Goal: Communication & Community: Answer question/provide support

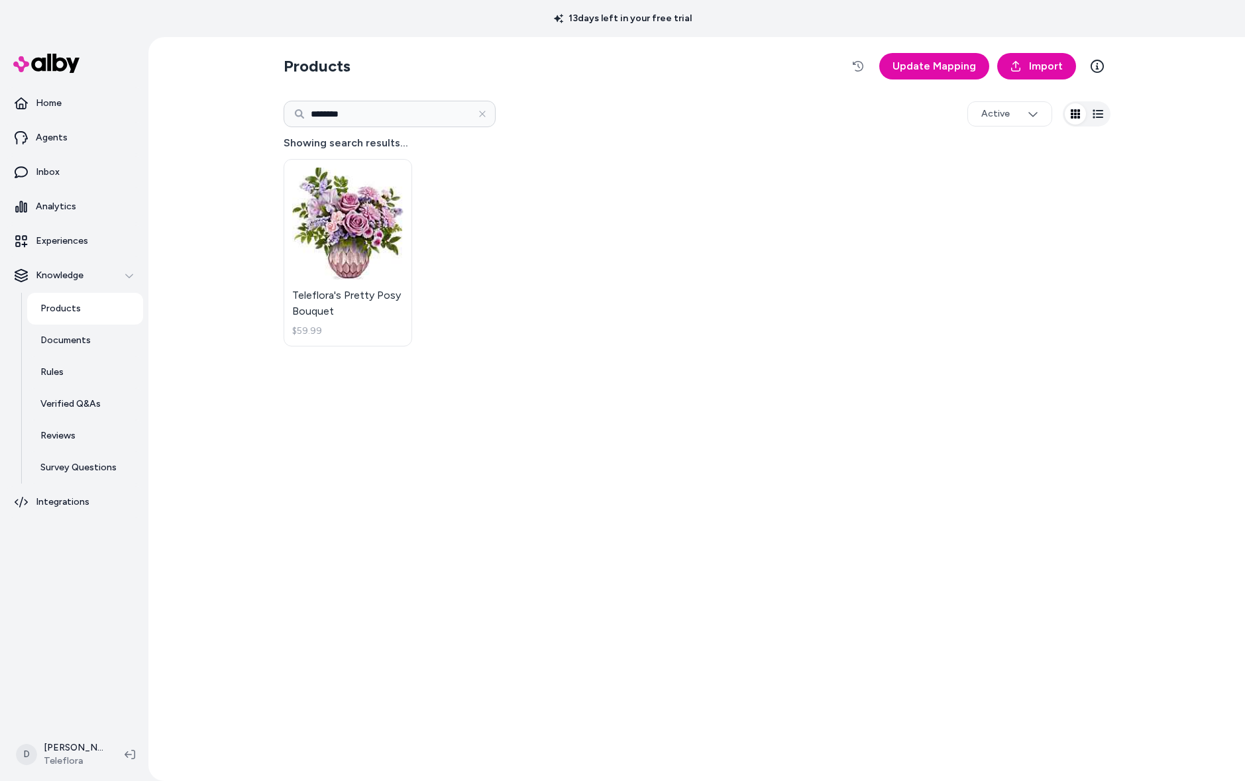
click at [135, 27] on div "13 days left in your free trial" at bounding box center [622, 18] width 1245 height 37
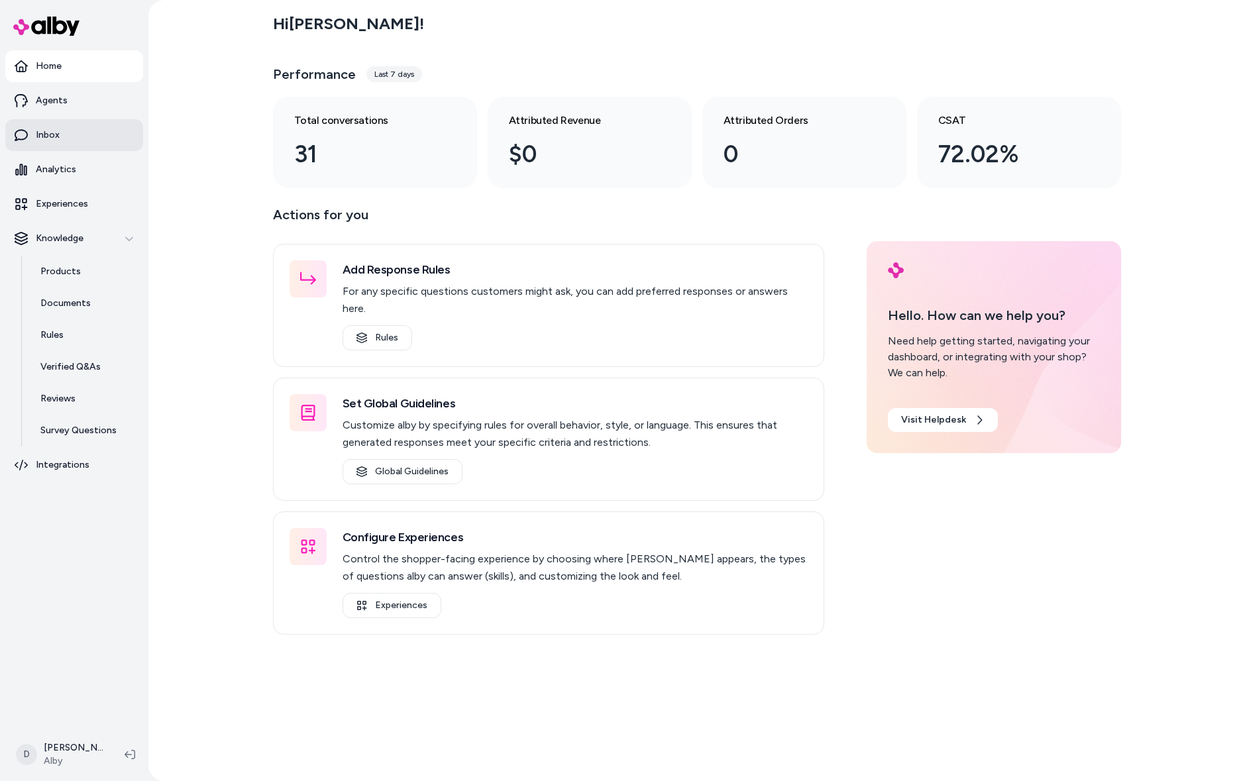
click at [87, 141] on link "Inbox" at bounding box center [74, 135] width 138 height 32
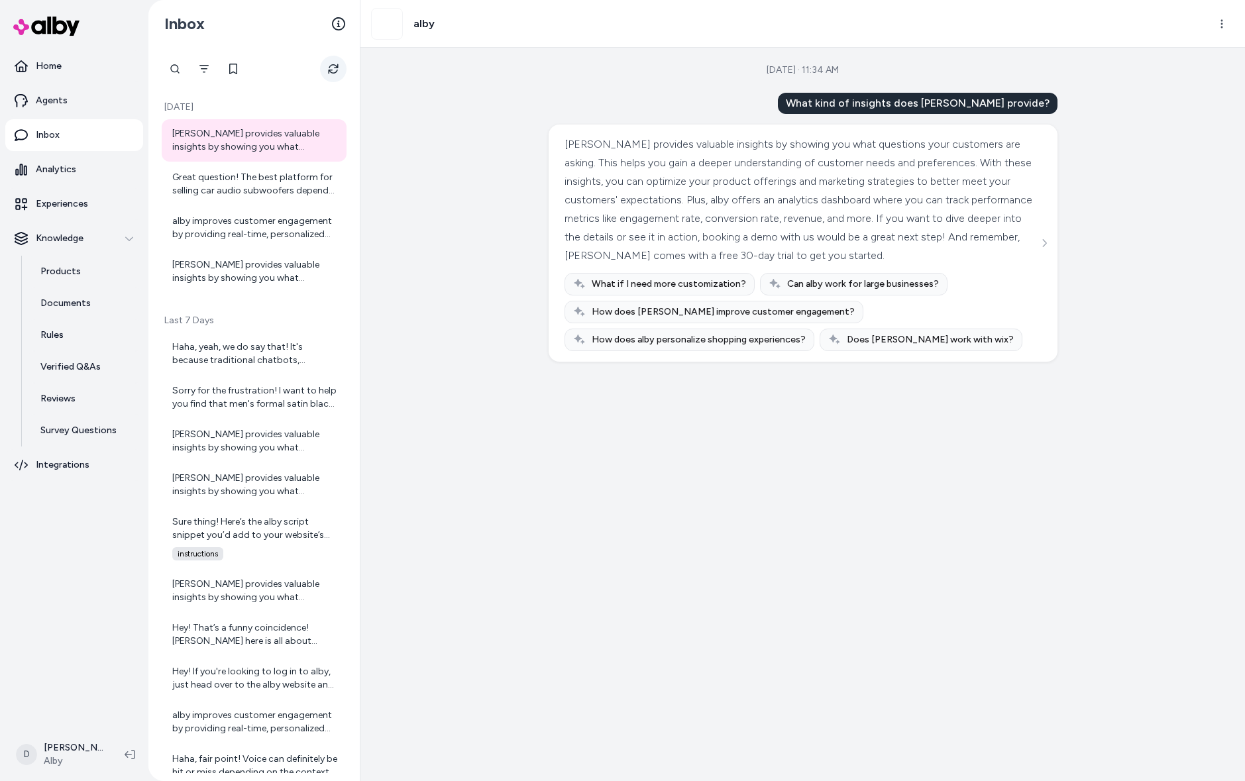
click at [336, 66] on icon "Refresh" at bounding box center [333, 69] width 10 height 10
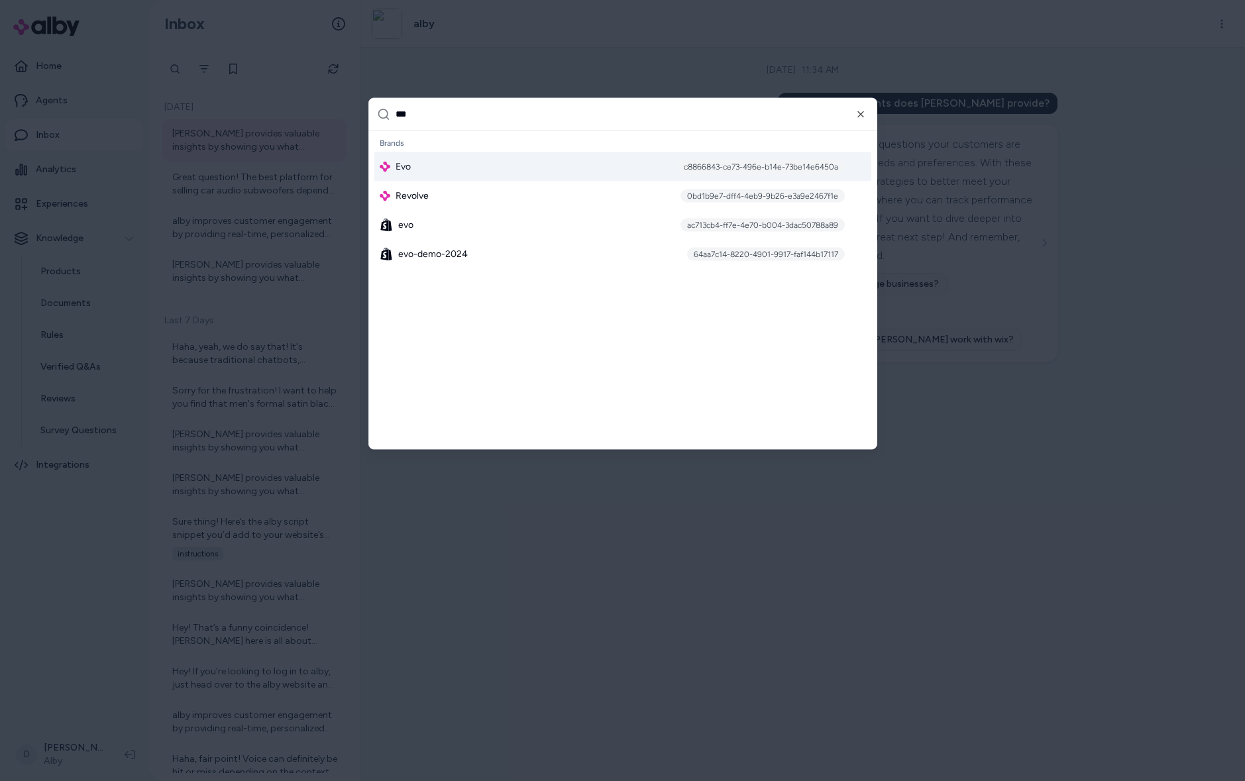
type input "***"
click at [401, 160] on span "Evo" at bounding box center [403, 166] width 15 height 13
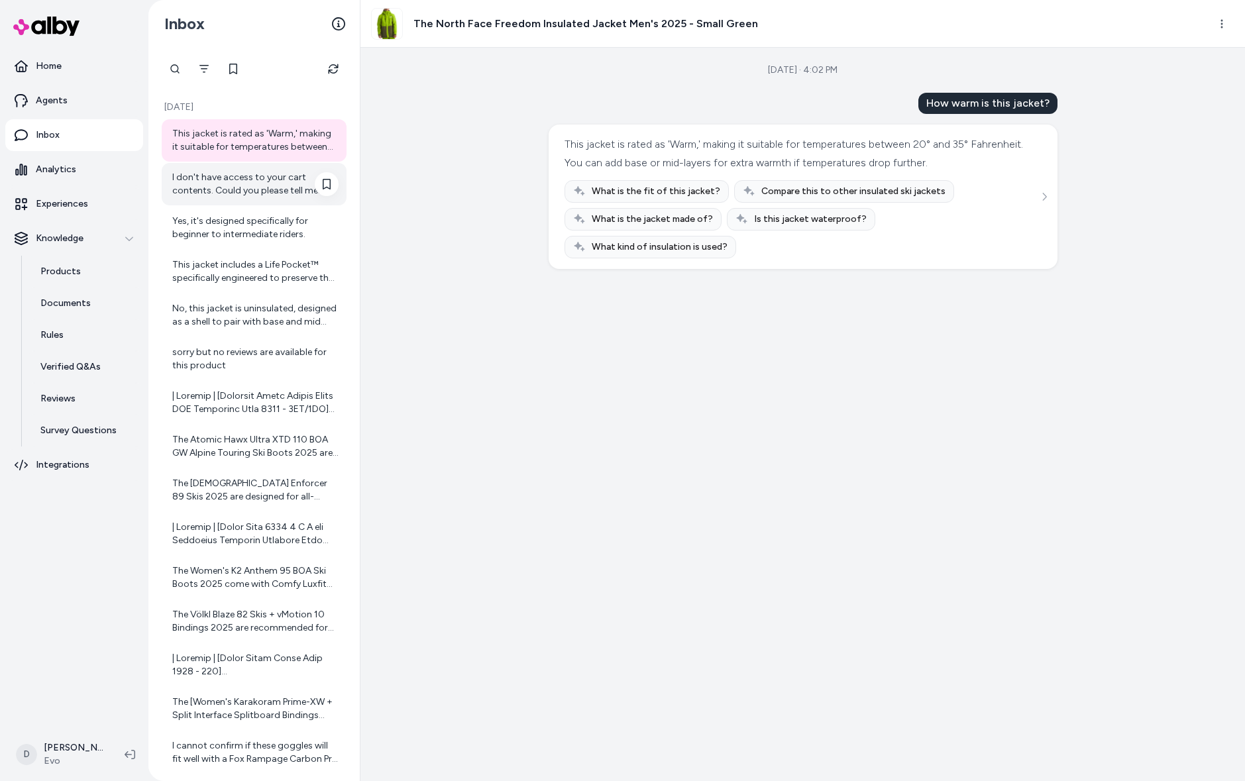
click at [253, 188] on div "I don't have access to your cart contents. Could you please tell me what items …" at bounding box center [255, 184] width 166 height 27
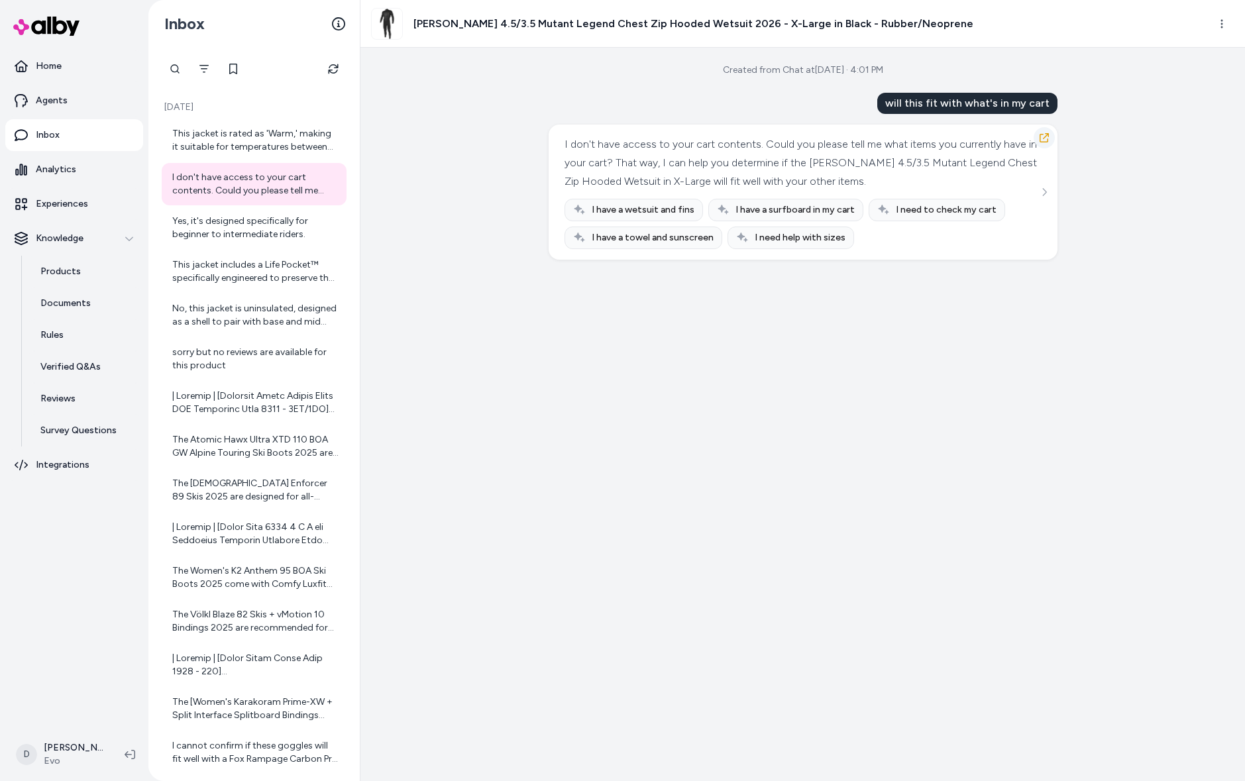
click at [1043, 138] on icon "button" at bounding box center [1044, 137] width 9 height 9
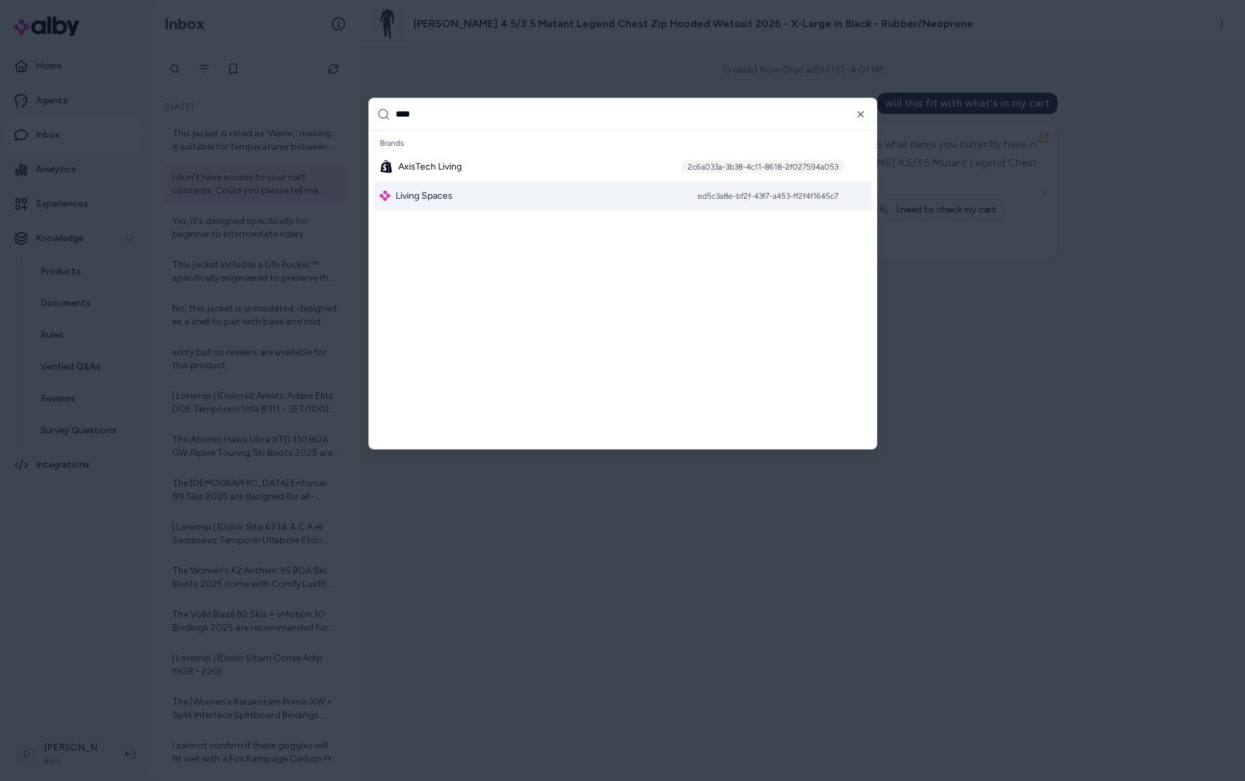
type input "****"
click at [442, 193] on span "Living Spaces" at bounding box center [424, 195] width 57 height 13
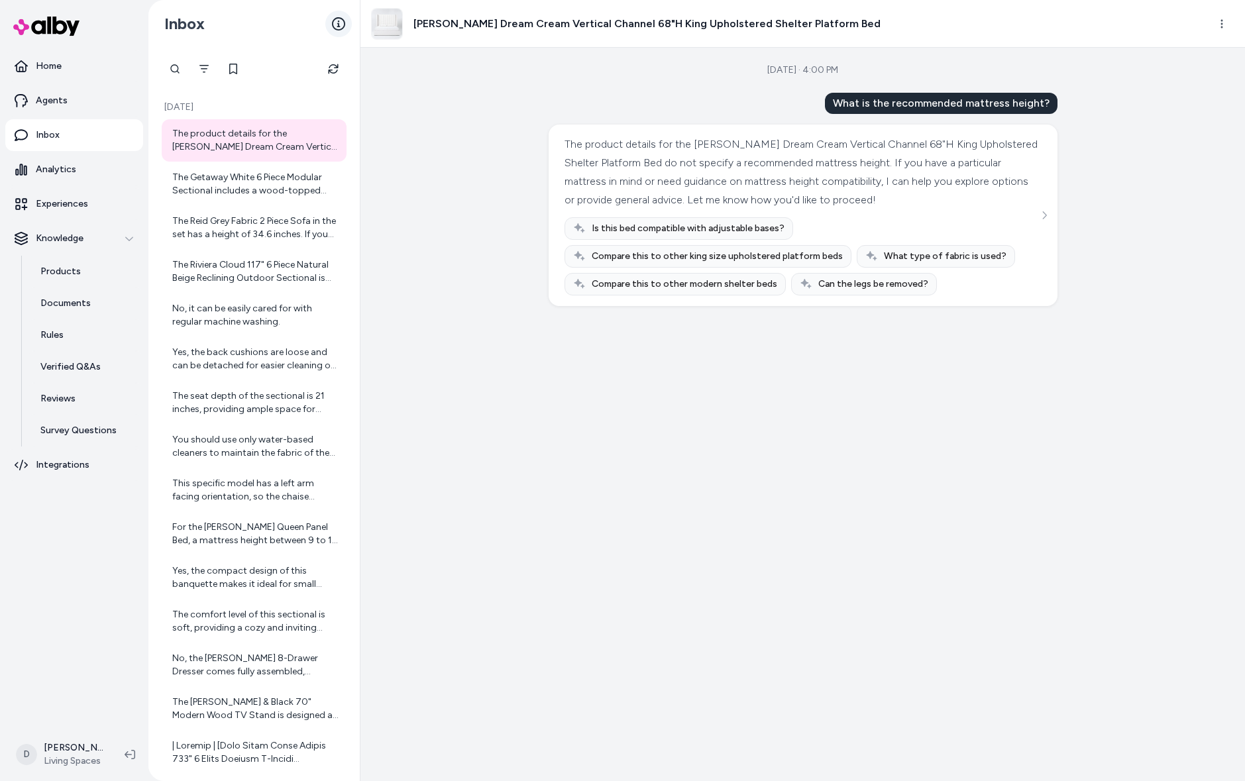
click at [337, 21] on icon at bounding box center [338, 23] width 13 height 13
click at [335, 67] on icon "Refresh" at bounding box center [333, 69] width 10 height 10
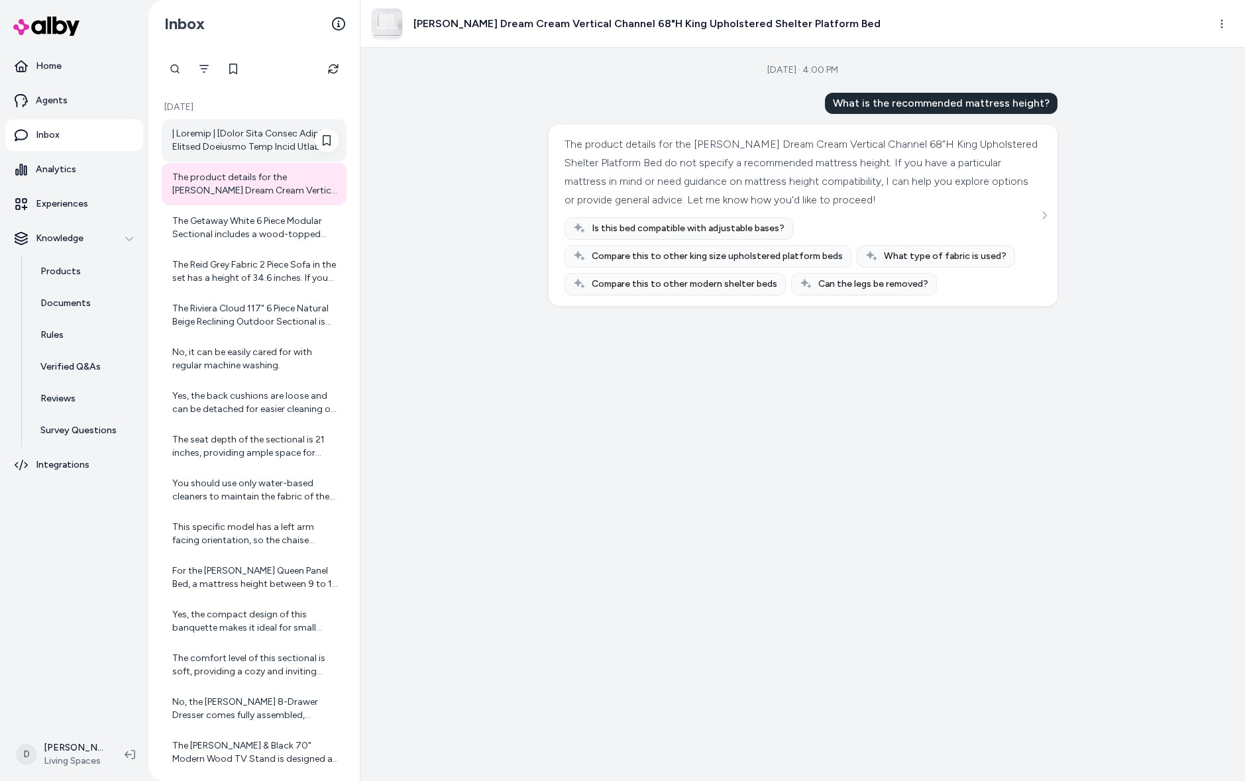
click at [279, 134] on div at bounding box center [255, 140] width 166 height 27
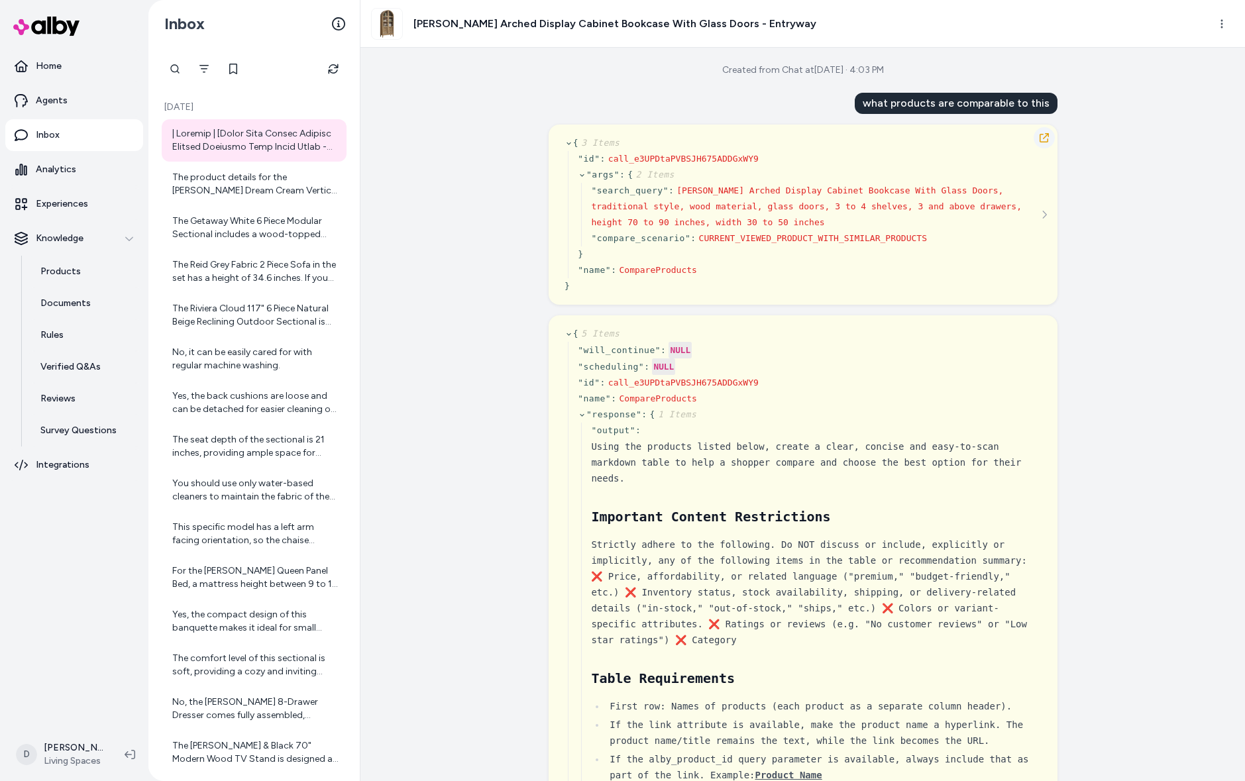
click at [1045, 136] on icon "button" at bounding box center [1044, 137] width 9 height 9
